Goal: Task Accomplishment & Management: Use online tool/utility

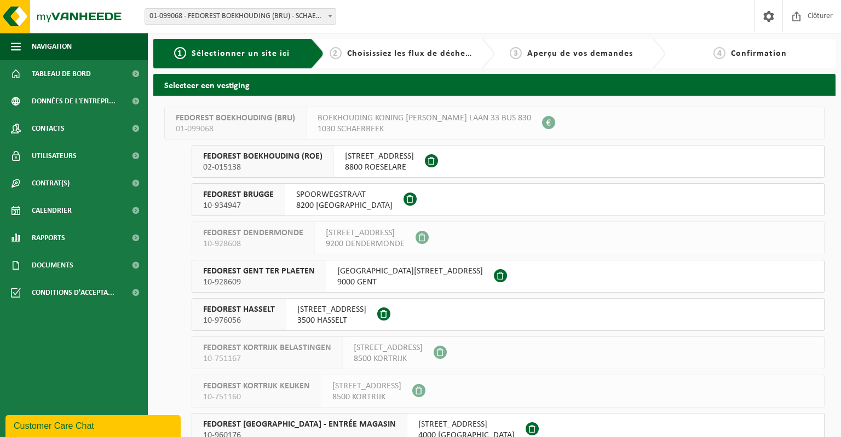
click at [279, 14] on span "01-099068 - FEDOREST BOEKHOUDING (BRU) - SCHAERBEEK" at bounding box center [240, 16] width 190 height 15
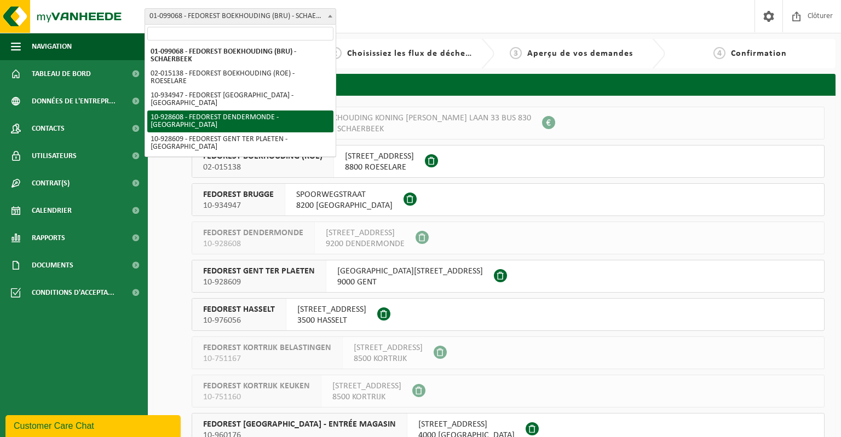
scroll to position [149, 0]
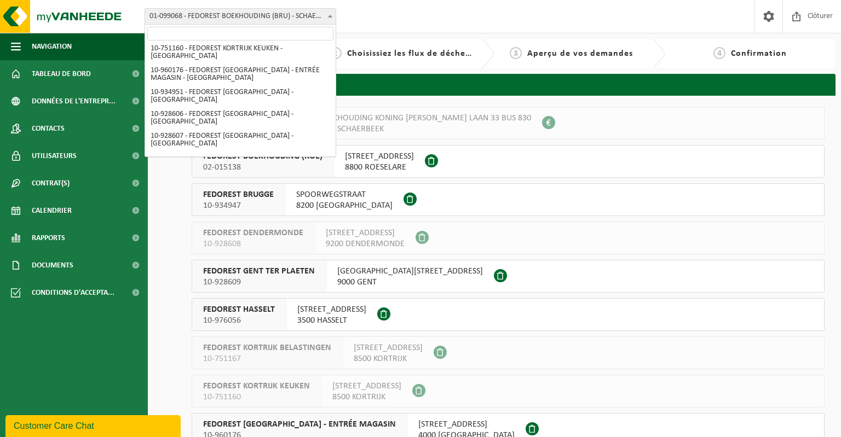
select select "99357"
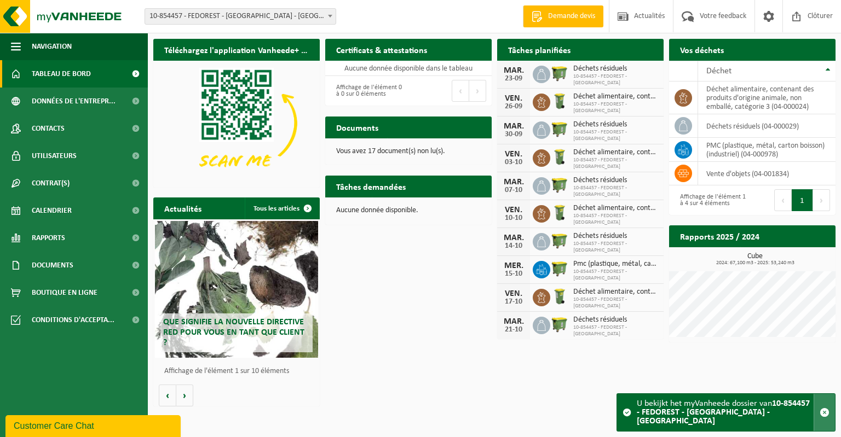
click at [826, 418] on span "button" at bounding box center [824, 413] width 10 height 10
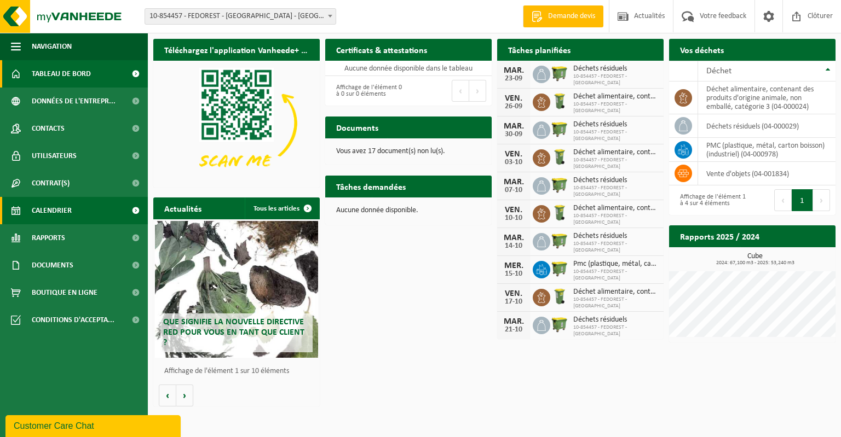
click at [61, 211] on span "Calendrier" at bounding box center [52, 210] width 40 height 27
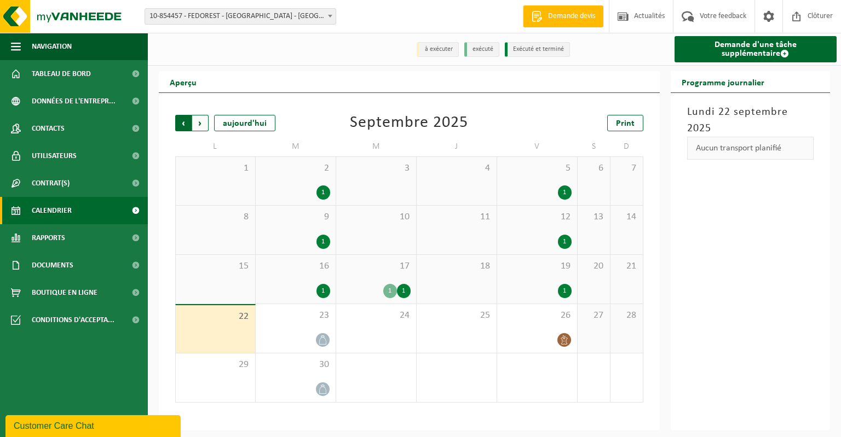
click at [204, 123] on span "Suivant" at bounding box center [200, 123] width 16 height 16
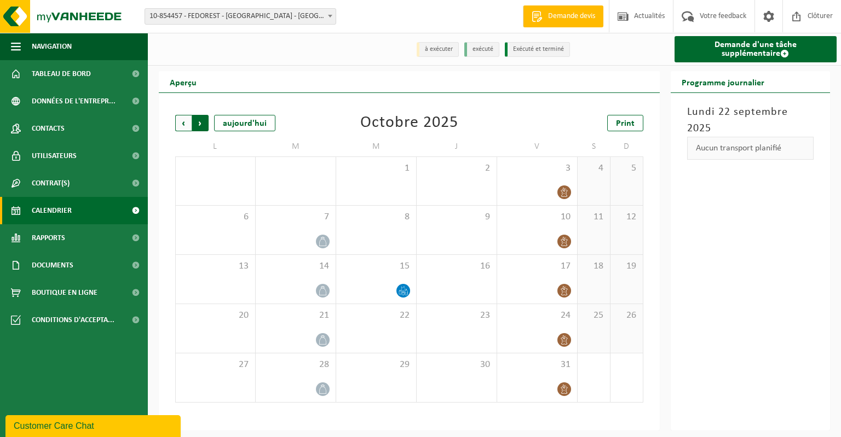
click at [182, 125] on span "Précédent" at bounding box center [183, 123] width 16 height 16
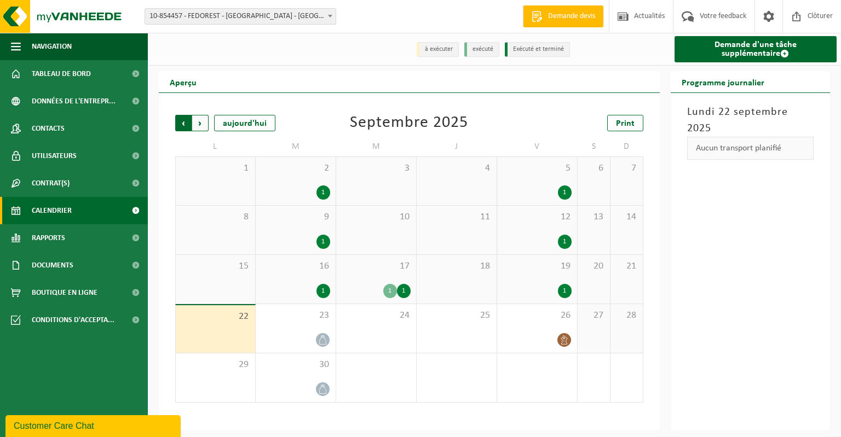
click at [202, 123] on span "Suivant" at bounding box center [200, 123] width 16 height 16
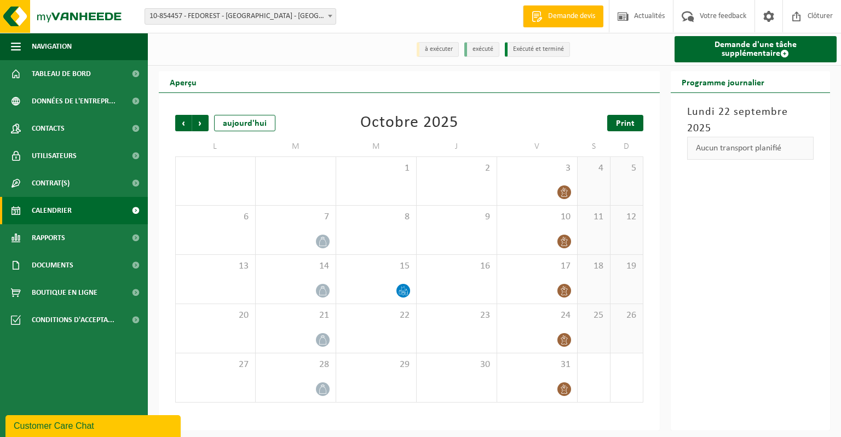
click at [625, 128] on span "Print" at bounding box center [625, 123] width 19 height 9
